Goal: Information Seeking & Learning: Learn about a topic

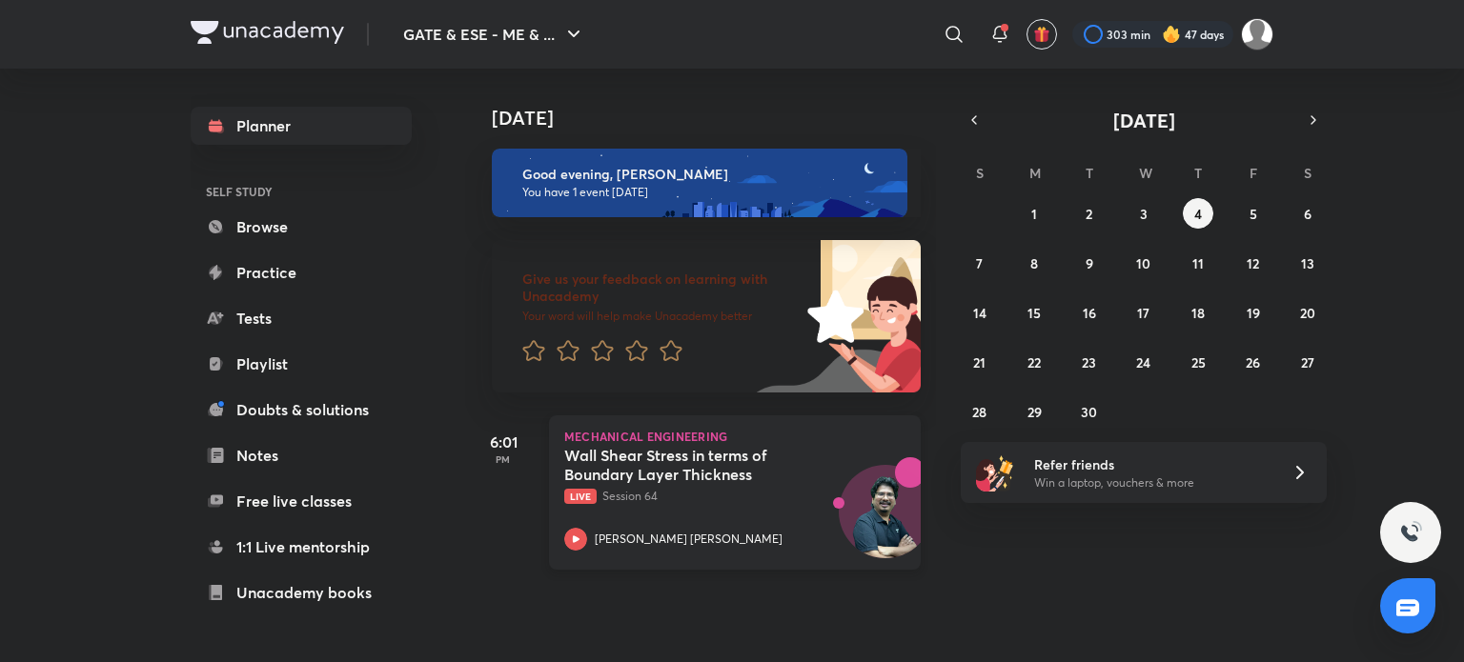
drag, startPoint x: 0, startPoint y: 0, endPoint x: 737, endPoint y: 495, distance: 888.5
click at [737, 495] on p "Live Session 64" at bounding box center [713, 496] width 299 height 17
